Goal: Use online tool/utility: Utilize a website feature to perform a specific function

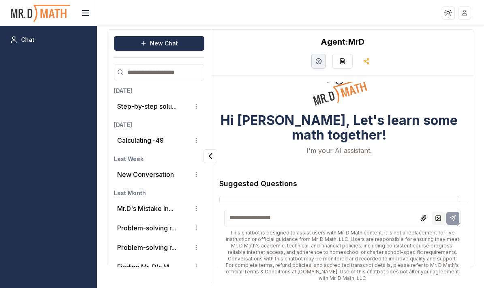
click at [439, 220] on polyline at bounding box center [439, 218] width 4 height 3
click at [164, 111] on button "Step-by-step solu..." at bounding box center [147, 106] width 60 height 10
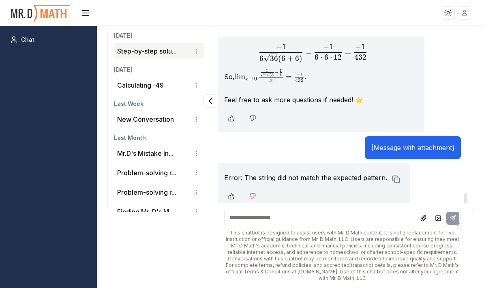
scroll to position [1751, 0]
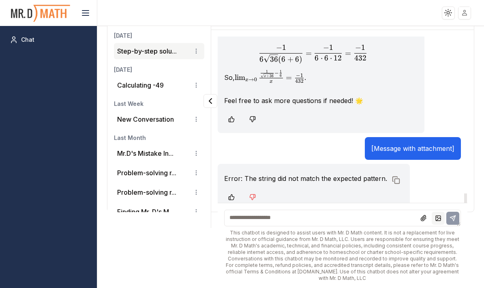
click at [438, 222] on icon at bounding box center [438, 218] width 6 height 6
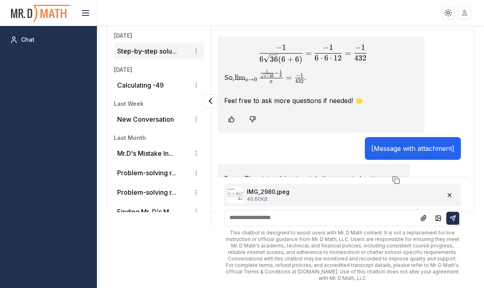
click at [265, 221] on textarea at bounding box center [342, 218] width 237 height 17
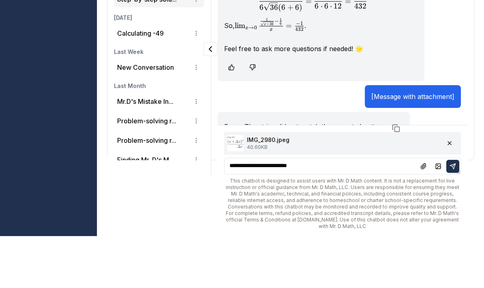
type textarea "**********"
click at [453, 215] on icon at bounding box center [453, 218] width 6 height 6
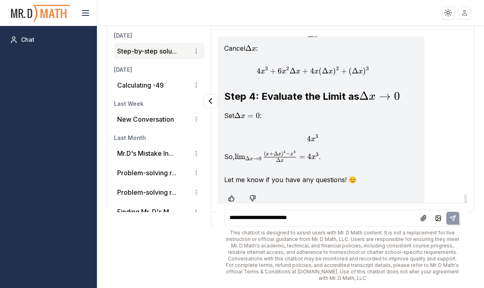
scroll to position [2329, 0]
click at [355, 284] on div "**********" at bounding box center [343, 245] width 250 height 85
click at [293, 226] on textarea "**********" at bounding box center [342, 218] width 237 height 17
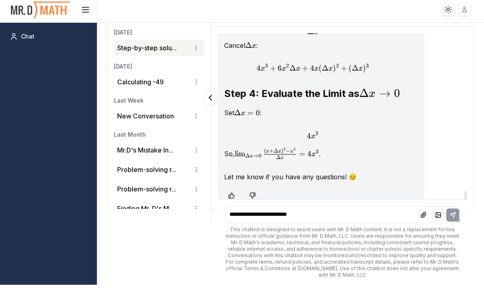
click at [440, 220] on polyline at bounding box center [439, 218] width 4 height 3
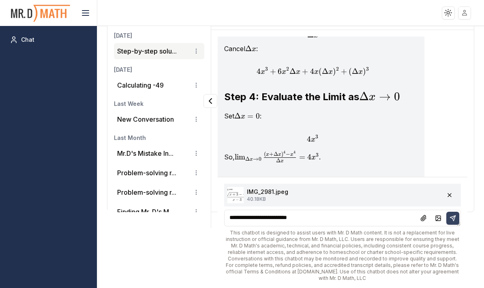
click at [450, 220] on button at bounding box center [453, 218] width 13 height 13
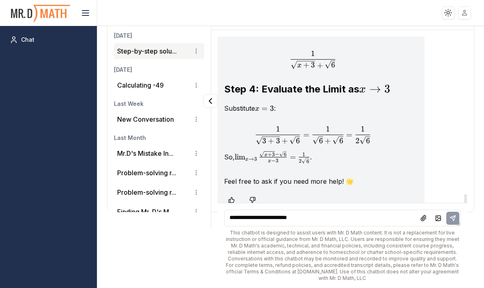
scroll to position [2861, 0]
click at [437, 221] on rect at bounding box center [438, 218] width 5 height 5
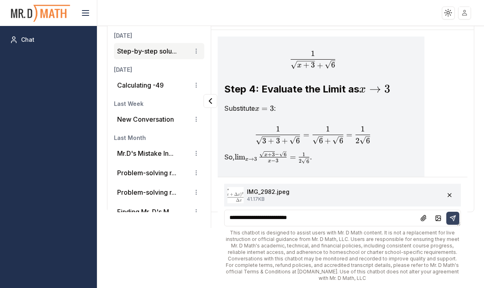
click at [452, 221] on icon at bounding box center [452, 217] width 5 height 5
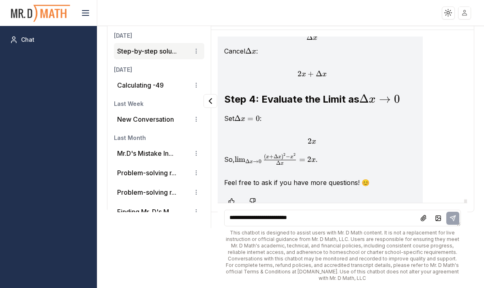
scroll to position [3358, 0]
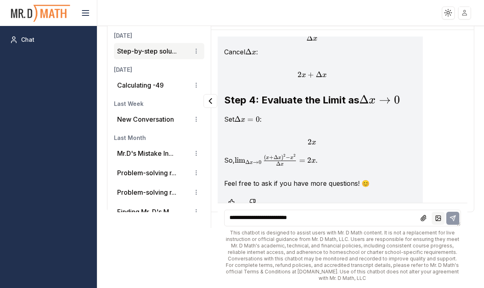
click at [437, 222] on icon at bounding box center [438, 218] width 6 height 6
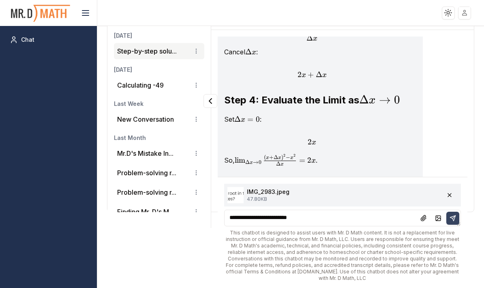
click at [455, 221] on icon at bounding box center [452, 217] width 5 height 5
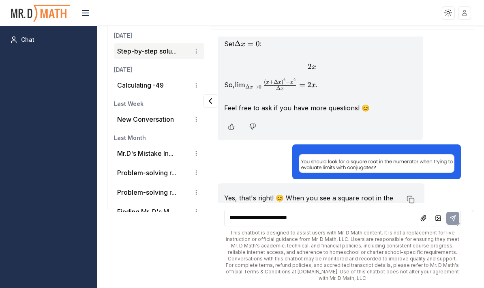
scroll to position [3487, 0]
